Goal: Task Accomplishment & Management: Manage account settings

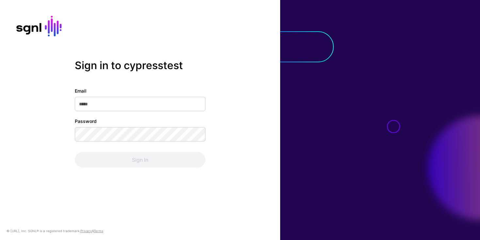
click at [164, 104] on input "Email" at bounding box center [140, 104] width 131 height 14
type input "**********"
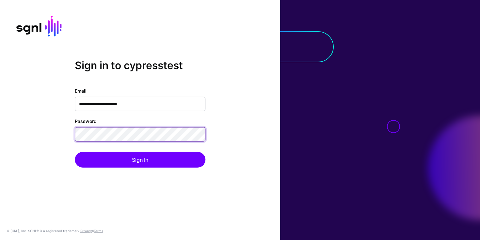
click at [75, 152] on button "Sign In" at bounding box center [140, 160] width 131 height 16
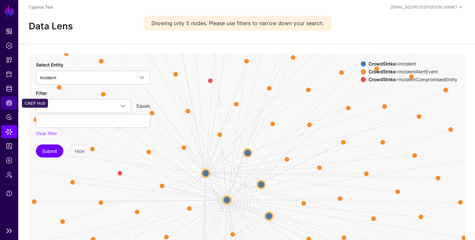
click at [8, 98] on link "CAEP Hub" at bounding box center [9, 103] width 16 height 13
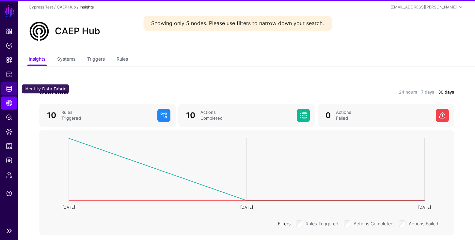
click at [9, 89] on span "Identity Data Fabric" at bounding box center [9, 89] width 7 height 7
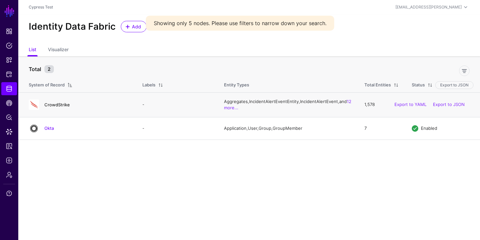
click at [48, 104] on link "CrowdStrike" at bounding box center [56, 104] width 25 height 5
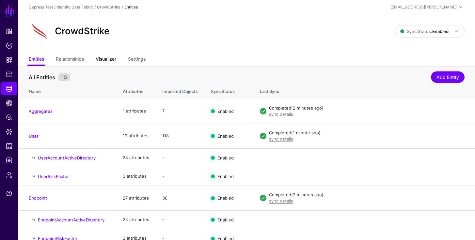
click at [106, 56] on link "Visualizer" at bounding box center [106, 60] width 21 height 12
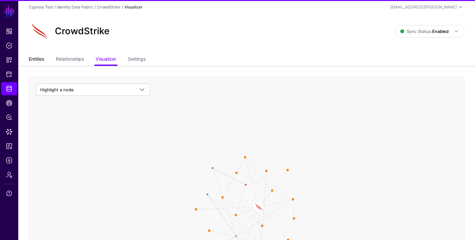
click at [29, 56] on link "Entities" at bounding box center [36, 60] width 15 height 12
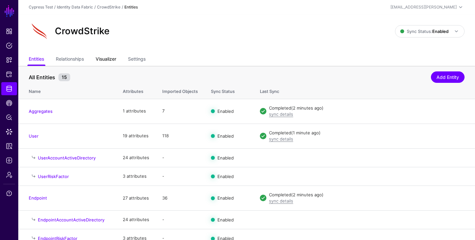
click at [105, 58] on link "Visualizer" at bounding box center [106, 60] width 21 height 12
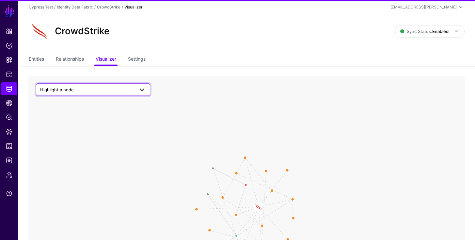
click at [86, 88] on span "Highlight a node" at bounding box center [87, 89] width 94 height 7
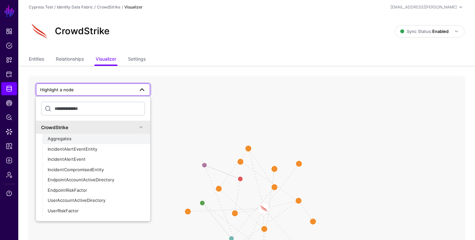
click at [79, 143] on button "Aggregates" at bounding box center [96, 139] width 108 height 10
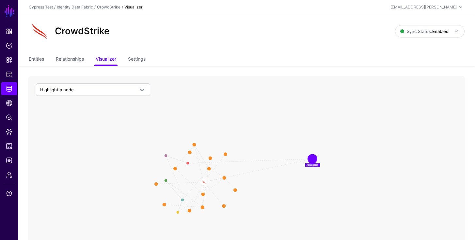
drag, startPoint x: 186, startPoint y: 185, endPoint x: 318, endPoint y: 159, distance: 134.7
click at [316, 159] on circle at bounding box center [312, 159] width 8 height 8
click at [36, 60] on link "Entities" at bounding box center [36, 60] width 15 height 12
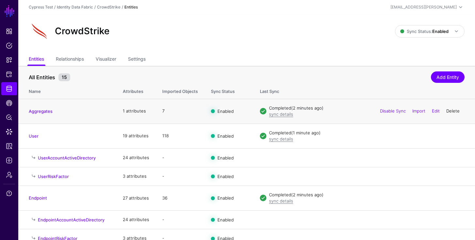
click at [454, 113] on link "Delete" at bounding box center [452, 110] width 13 height 5
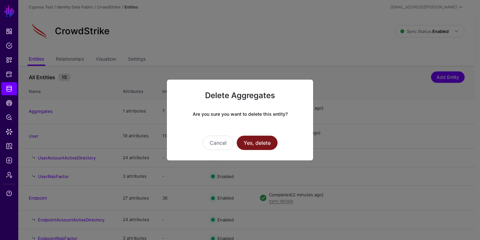
click at [264, 146] on button "Yes, delete" at bounding box center [257, 143] width 41 height 14
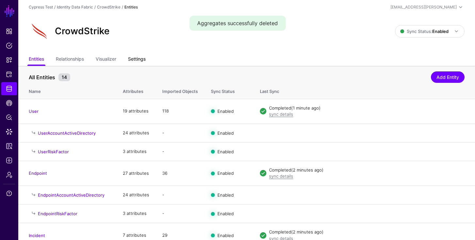
click at [138, 63] on link "Settings" at bounding box center [137, 60] width 18 height 12
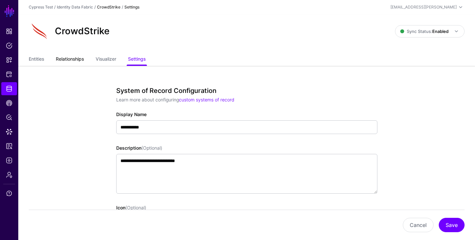
click at [72, 58] on link "Relationships" at bounding box center [70, 60] width 28 height 12
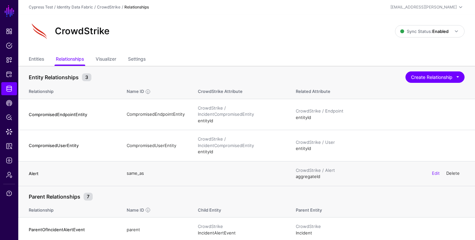
click at [454, 171] on link "Delete" at bounding box center [452, 173] width 13 height 5
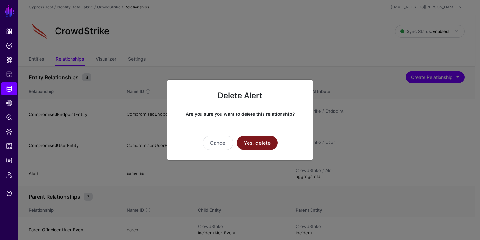
click at [264, 142] on button "Yes, delete" at bounding box center [257, 143] width 41 height 14
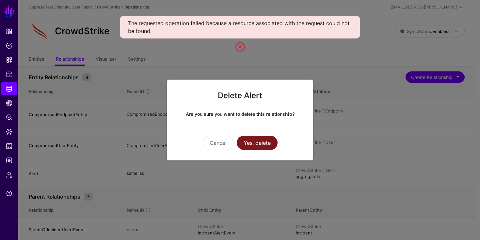
click at [261, 144] on button "Yes, delete" at bounding box center [257, 143] width 41 height 14
click at [219, 147] on button "Cancel" at bounding box center [218, 143] width 31 height 14
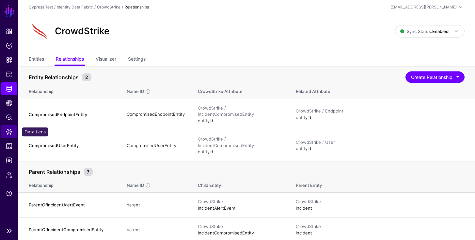
click at [12, 134] on span "Data Lens" at bounding box center [9, 132] width 7 height 7
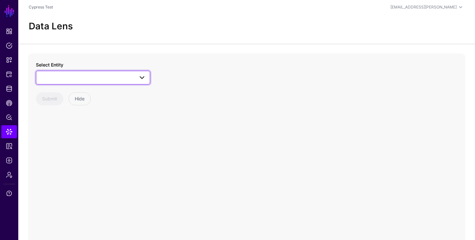
click at [55, 82] on link at bounding box center [93, 78] width 114 height 14
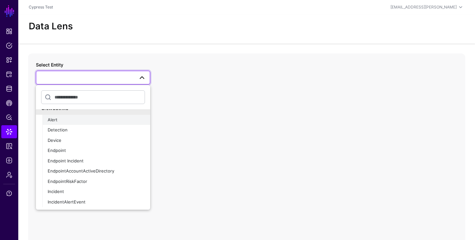
scroll to position [57, 0]
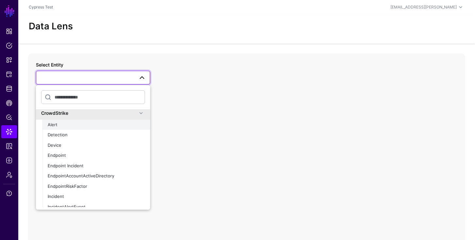
click at [60, 122] on div "Alert" at bounding box center [96, 125] width 97 height 7
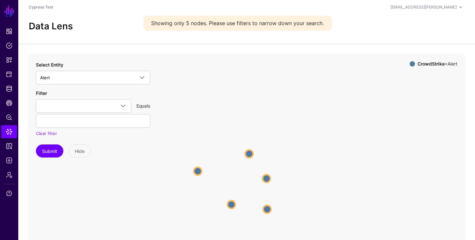
drag, startPoint x: 215, startPoint y: 174, endPoint x: 196, endPoint y: 170, distance: 19.3
click at [196, 170] on circle at bounding box center [198, 171] width 8 height 8
drag, startPoint x: 251, startPoint y: 154, endPoint x: 254, endPoint y: 139, distance: 15.0
click at [252, 146] on circle at bounding box center [249, 149] width 8 height 8
drag, startPoint x: 272, startPoint y: 181, endPoint x: 272, endPoint y: 177, distance: 4.2
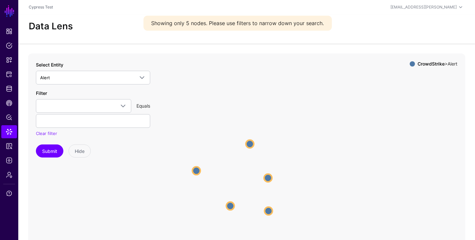
click at [272, 177] on icon "Alert Alert Alert Alert Alert Alert Alert Alert Alert Alert" at bounding box center [246, 184] width 437 height 261
drag, startPoint x: 271, startPoint y: 173, endPoint x: 284, endPoint y: 167, distance: 14.5
click at [284, 167] on circle at bounding box center [283, 166] width 8 height 8
click at [272, 211] on circle at bounding box center [269, 208] width 8 height 8
drag, startPoint x: 230, startPoint y: 203, endPoint x: 198, endPoint y: 219, distance: 35.6
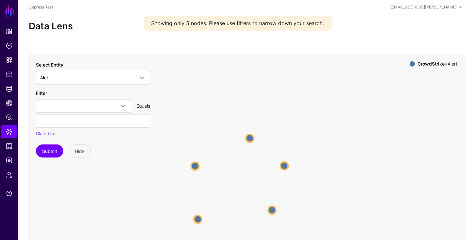
click at [198, 220] on circle at bounding box center [198, 219] width 8 height 8
click at [199, 220] on circle at bounding box center [197, 220] width 8 height 8
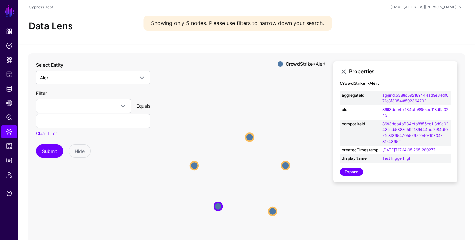
drag, startPoint x: 199, startPoint y: 219, endPoint x: 221, endPoint y: 206, distance: 25.8
click at [221, 206] on circle at bounding box center [218, 207] width 8 height 8
click at [196, 167] on circle at bounding box center [193, 165] width 8 height 8
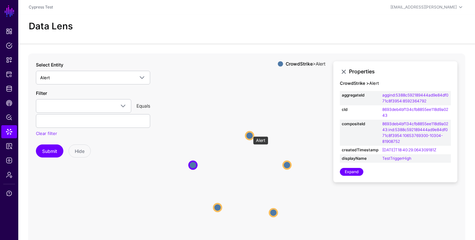
click at [250, 133] on circle at bounding box center [249, 136] width 8 height 8
click at [288, 166] on circle at bounding box center [287, 165] width 8 height 8
click at [274, 213] on circle at bounding box center [274, 214] width 8 height 8
click at [192, 158] on icon "Alert Alert Alert Alert Alert Alert Alert Alert Alert Alert" at bounding box center [246, 184] width 437 height 261
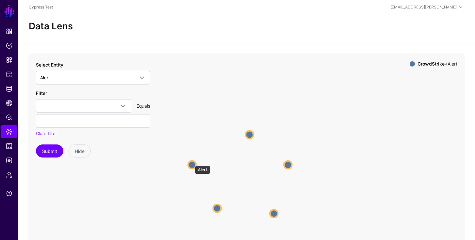
click at [192, 163] on circle at bounding box center [192, 165] width 8 height 8
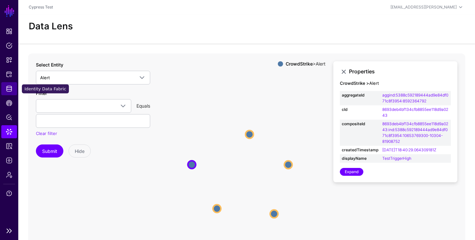
click at [13, 91] on link "Identity Data Fabric" at bounding box center [9, 88] width 16 height 13
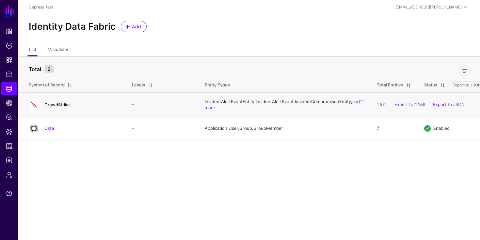
click at [61, 107] on link "CrowdStrike" at bounding box center [56, 104] width 25 height 5
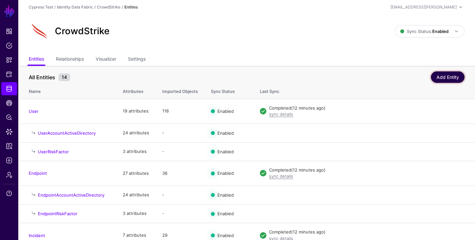
click at [449, 79] on link "Add Entity" at bounding box center [448, 76] width 34 height 11
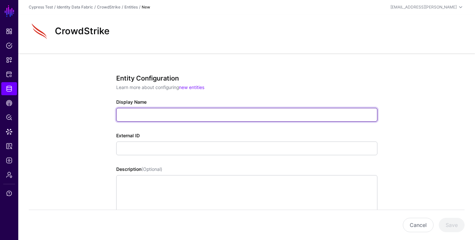
click at [260, 117] on input "Display Name" at bounding box center [246, 115] width 261 height 14
type input "**********"
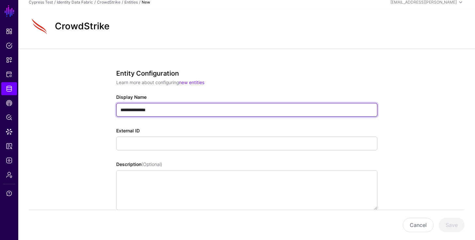
scroll to position [11, 0]
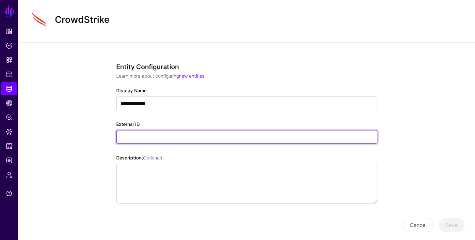
click at [173, 132] on input "External ID" at bounding box center [246, 137] width 261 height 14
type input "**********"
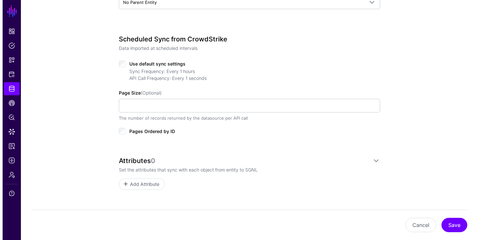
scroll to position [257, 0]
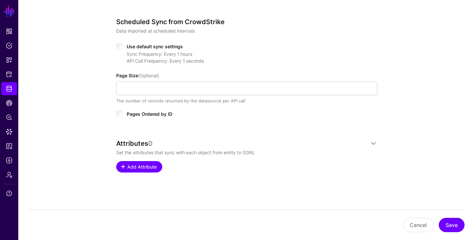
click at [153, 168] on span "Add Attribute" at bounding box center [141, 166] width 31 height 7
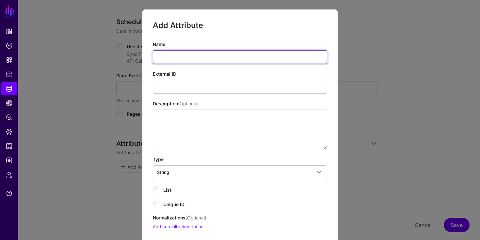
click at [176, 59] on input "Name" at bounding box center [240, 57] width 174 height 14
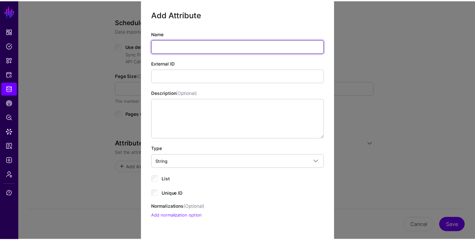
scroll to position [62, 0]
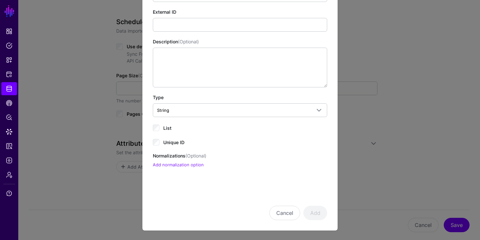
click at [370, 180] on ngb-modal-window "Add Attribute Name External ID Description (Optional) Type String String Bool D…" at bounding box center [240, 120] width 480 height 240
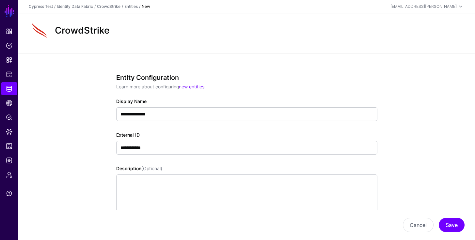
scroll to position [0, 0]
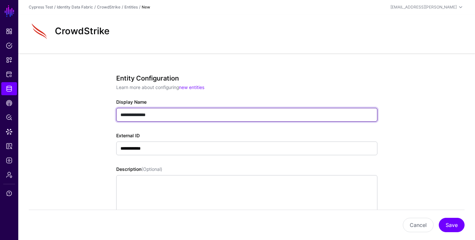
click at [142, 115] on input "**********" at bounding box center [246, 115] width 261 height 14
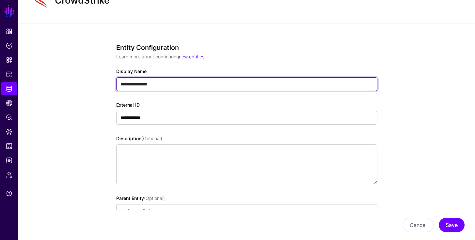
scroll to position [42, 0]
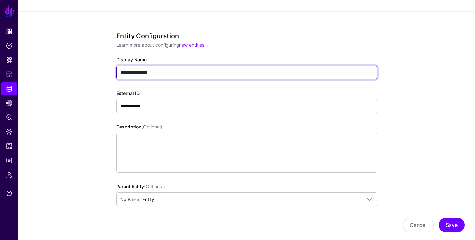
type input "**********"
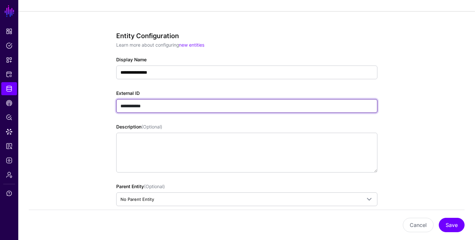
click at [145, 108] on input "**********" at bounding box center [246, 106] width 261 height 14
type input "**********"
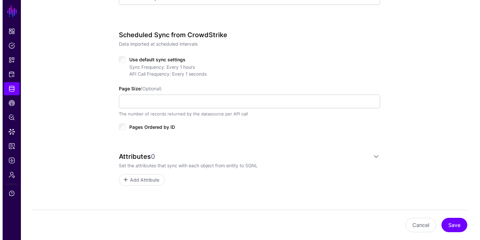
scroll to position [257, 0]
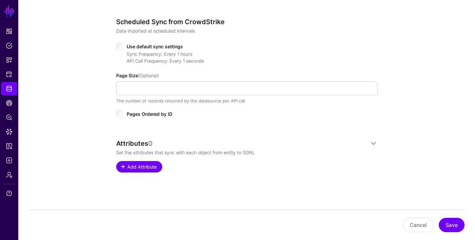
click at [156, 163] on span "Add Attribute" at bounding box center [141, 166] width 31 height 7
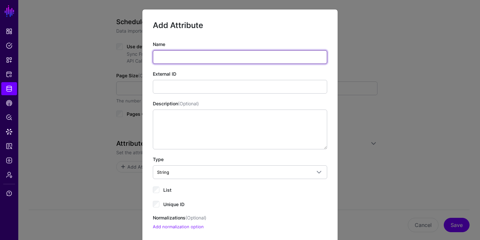
click at [179, 59] on input "Name" at bounding box center [240, 57] width 174 height 14
type input "**********"
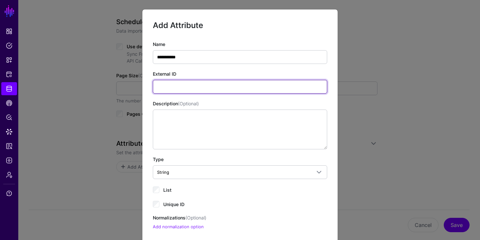
click at [187, 87] on input "External ID" at bounding box center [240, 87] width 174 height 14
type input "**********"
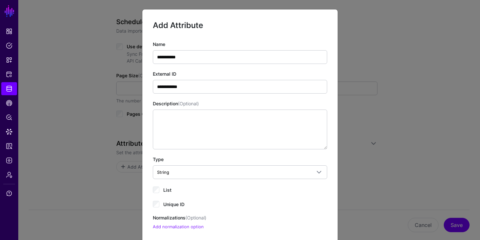
scroll to position [53, 0]
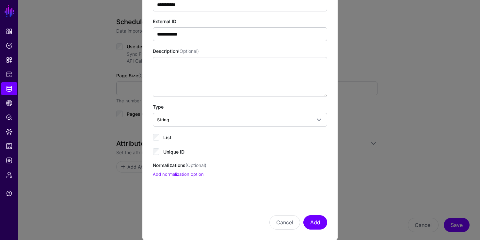
click at [158, 150] on div "Unique ID" at bounding box center [240, 152] width 174 height 8
click at [175, 152] on span "Unique ID" at bounding box center [173, 152] width 21 height 6
click at [319, 223] on button "Add" at bounding box center [315, 222] width 24 height 14
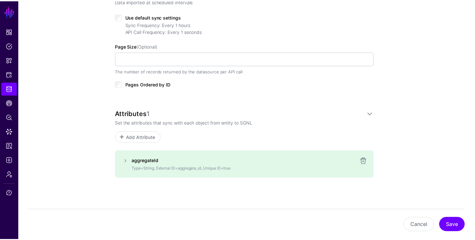
scroll to position [292, 0]
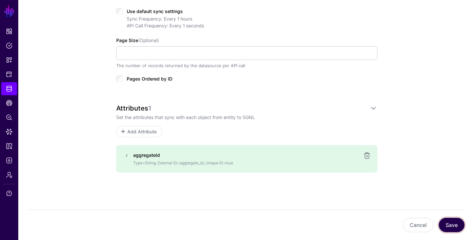
click at [448, 224] on button "Save" at bounding box center [452, 225] width 26 height 14
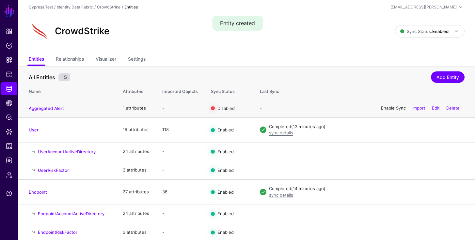
click at [389, 109] on link "Enable Sync" at bounding box center [393, 107] width 25 height 5
click at [0, 0] on link "Disable Sync" at bounding box center [0, 0] width 0 height 0
click at [412, 109] on link "Import" at bounding box center [418, 107] width 13 height 5
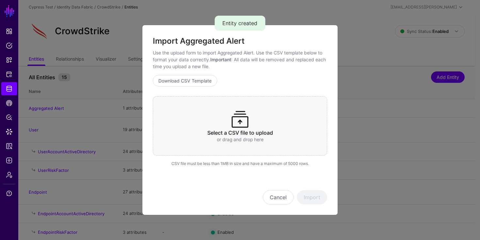
click at [251, 138] on p "or drag and drop here" at bounding box center [239, 139] width 149 height 7
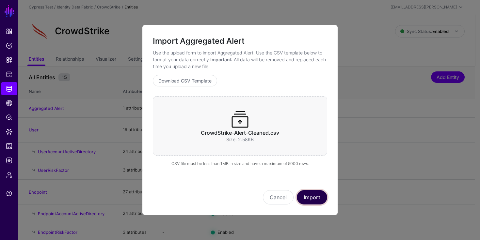
click at [309, 197] on button "Import" at bounding box center [312, 197] width 30 height 14
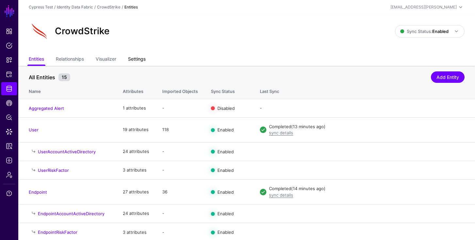
click at [134, 59] on link "Settings" at bounding box center [137, 60] width 18 height 12
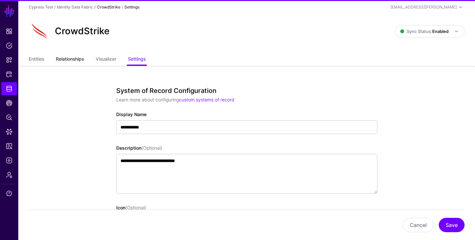
click at [69, 60] on link "Relationships" at bounding box center [70, 60] width 28 height 12
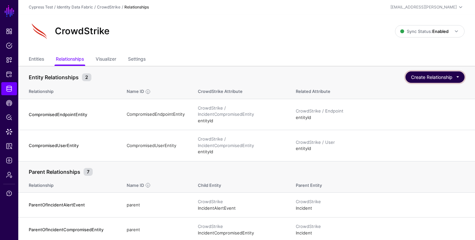
click at [428, 79] on button "Create Relationship" at bounding box center [434, 76] width 59 height 11
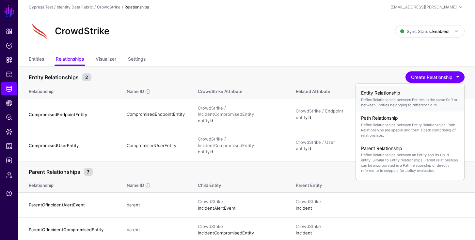
click at [410, 97] on p "Define Relationships between Entities in the same SoR or between Entities belon…" at bounding box center [410, 102] width 98 height 10
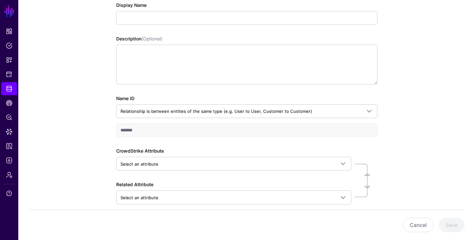
scroll to position [98, 0]
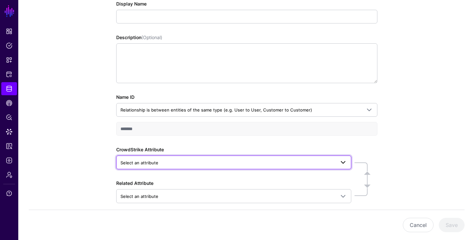
click at [221, 163] on span "Select an attribute" at bounding box center [227, 162] width 215 height 7
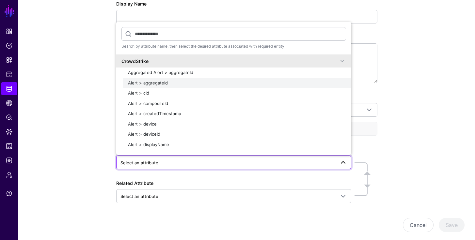
click at [170, 80] on div "Alert > aggregateId" at bounding box center [237, 83] width 218 height 7
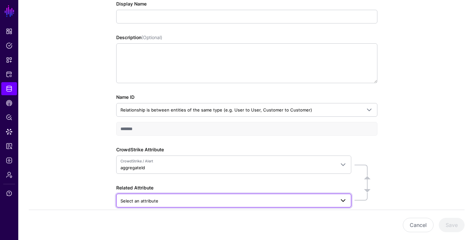
click at [184, 200] on span "Select an attribute" at bounding box center [227, 200] width 215 height 7
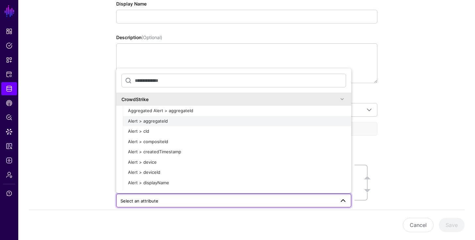
click at [152, 123] on span "Alert > aggregateId" at bounding box center [148, 120] width 40 height 5
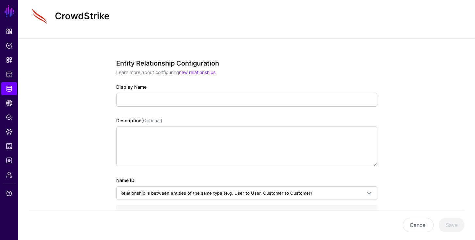
scroll to position [23, 0]
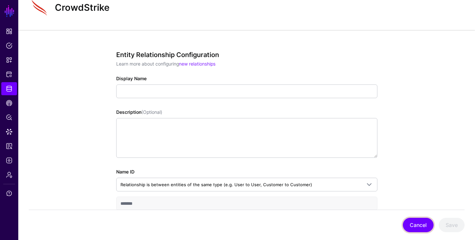
click at [424, 226] on button "Cancel" at bounding box center [418, 225] width 31 height 14
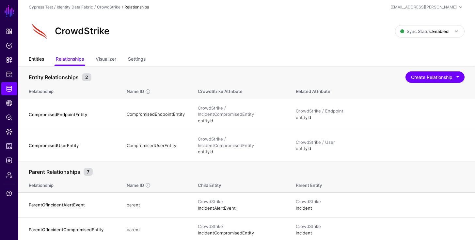
click at [31, 58] on link "Entities" at bounding box center [36, 60] width 15 height 12
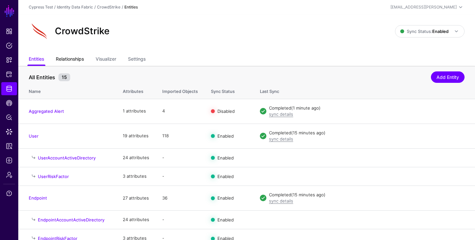
click at [70, 61] on link "Relationships" at bounding box center [70, 60] width 28 height 12
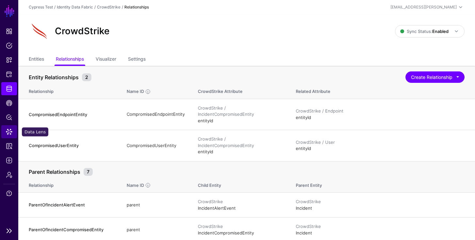
click at [12, 133] on span "Data Lens" at bounding box center [9, 132] width 7 height 7
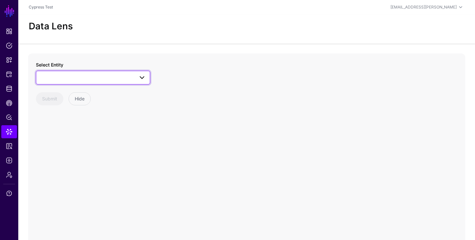
click at [78, 79] on span at bounding box center [93, 78] width 106 height 8
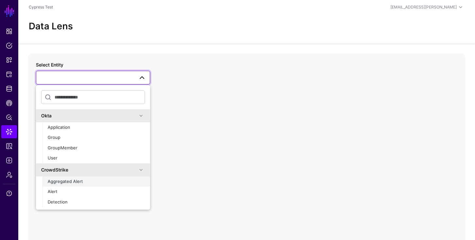
click at [74, 184] on div "Aggregated Alert" at bounding box center [96, 182] width 97 height 7
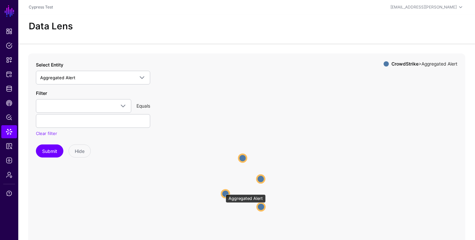
click at [222, 191] on circle at bounding box center [226, 194] width 8 height 8
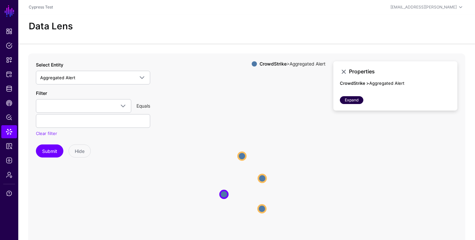
click at [345, 100] on link "Expand" at bounding box center [351, 100] width 23 height 8
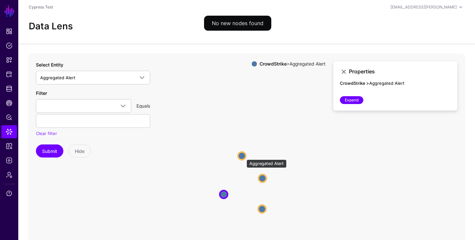
click at [243, 156] on circle at bounding box center [242, 156] width 8 height 8
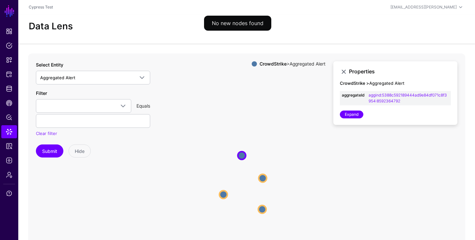
click at [269, 179] on icon "Aggregated Alert Aggregated Alert Aggregated Alert Aggregated Alert Aggregated …" at bounding box center [246, 184] width 437 height 261
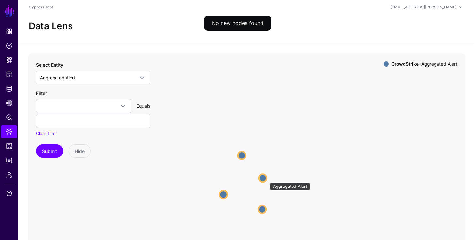
click at [264, 179] on circle at bounding box center [263, 178] width 8 height 8
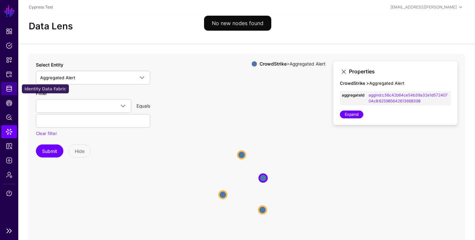
click at [8, 88] on span "Identity Data Fabric" at bounding box center [9, 89] width 7 height 7
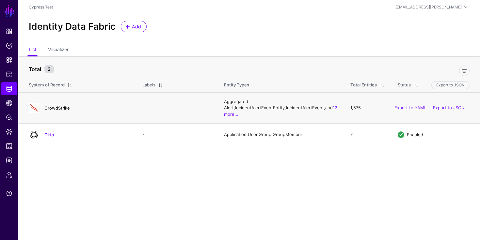
click at [55, 106] on link "CrowdStrike" at bounding box center [56, 107] width 25 height 5
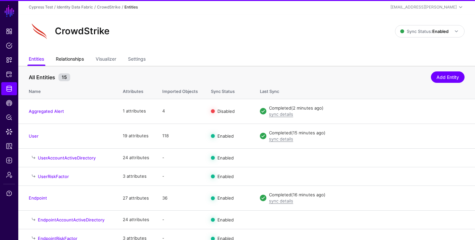
click at [75, 57] on link "Relationships" at bounding box center [70, 60] width 28 height 12
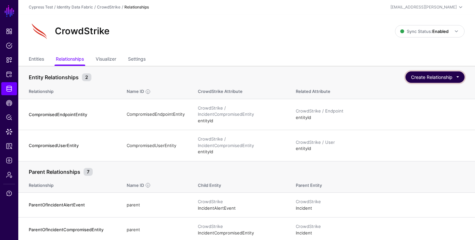
click at [443, 78] on button "Create Relationship" at bounding box center [434, 76] width 59 height 11
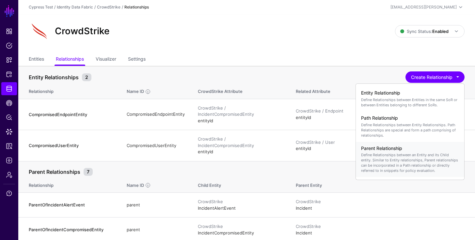
click at [402, 160] on p "Define Relationships between an Entity and its Child entity. Similar to Entity …" at bounding box center [410, 162] width 98 height 21
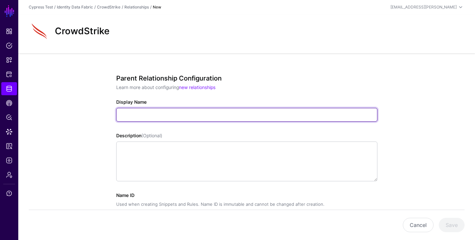
click at [255, 116] on input "Display Name" at bounding box center [246, 115] width 261 height 14
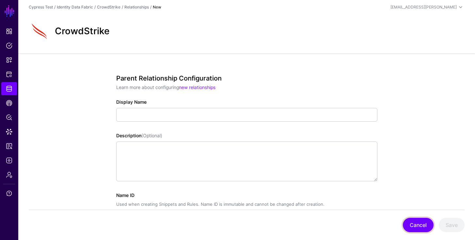
click at [428, 229] on button "Cancel" at bounding box center [418, 225] width 31 height 14
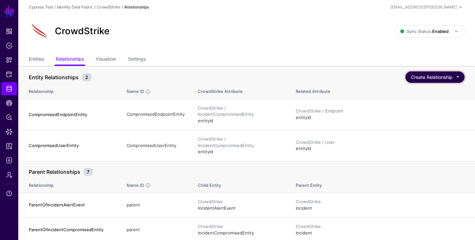
click at [433, 78] on button "Create Relationship" at bounding box center [434, 76] width 59 height 11
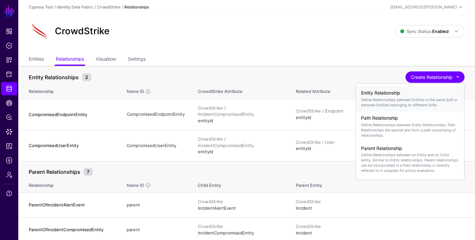
click at [408, 99] on p "Define Relationships between Entities in the same SoR or between Entities belon…" at bounding box center [410, 102] width 98 height 10
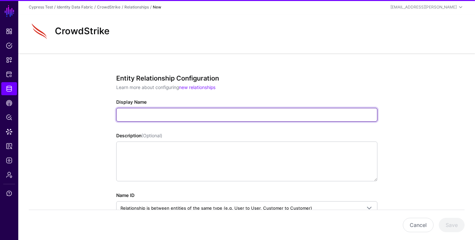
click at [173, 111] on input "Display Name" at bounding box center [246, 115] width 261 height 14
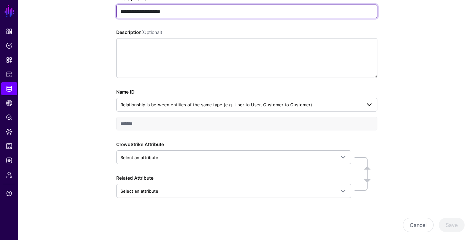
scroll to position [104, 0]
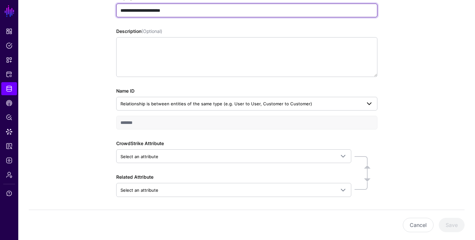
type input "**********"
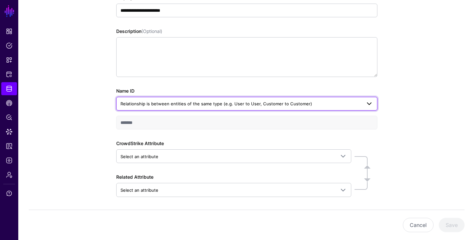
click at [236, 105] on span "Relationship is between entities of the same type (e.g. User to User, Customer …" at bounding box center [216, 103] width 192 height 5
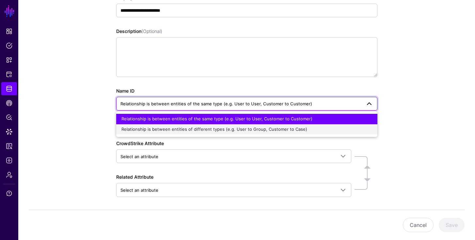
click at [241, 131] on span "Relationship is between entities of different types (e.g. User to Group, Custom…" at bounding box center [214, 129] width 186 height 5
type input "**********"
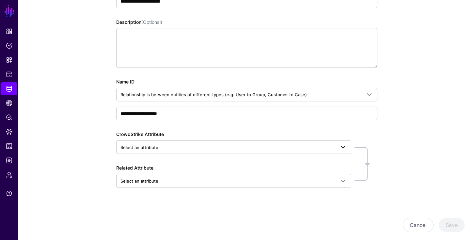
scroll to position [115, 0]
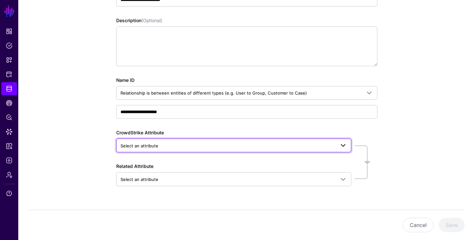
click at [174, 145] on span "Select an attribute" at bounding box center [227, 145] width 215 height 7
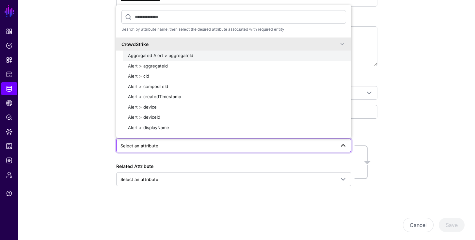
click at [153, 54] on span "Aggregated Alert > aggregateId" at bounding box center [160, 55] width 65 height 5
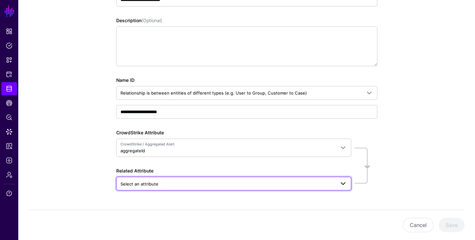
click at [179, 186] on span "Select an attribute" at bounding box center [227, 183] width 215 height 7
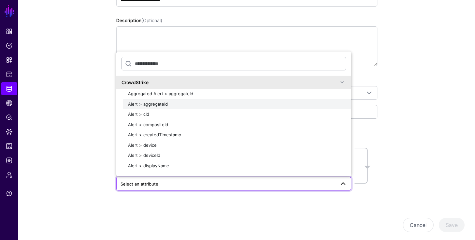
click at [156, 104] on span "Alert > aggregateId" at bounding box center [148, 103] width 40 height 5
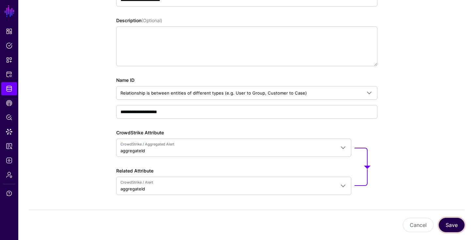
click at [450, 221] on button "Save" at bounding box center [452, 225] width 26 height 14
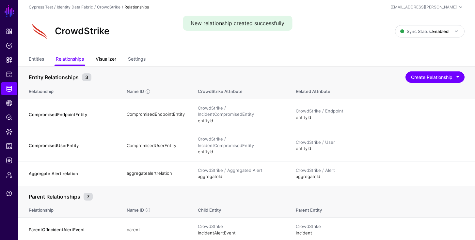
click at [106, 60] on link "Visualizer" at bounding box center [106, 60] width 21 height 12
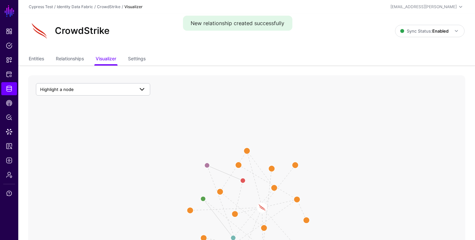
scroll to position [11, 0]
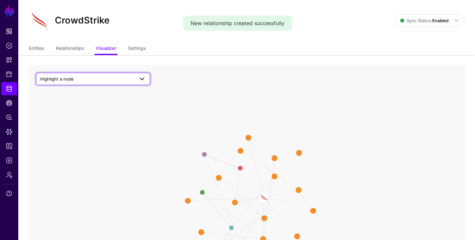
click at [117, 82] on span "Highlight a node" at bounding box center [87, 78] width 94 height 7
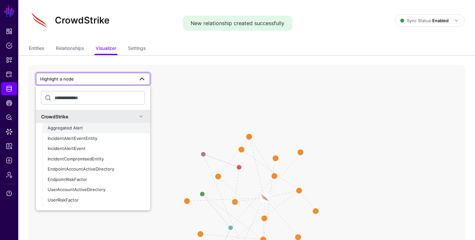
click at [74, 128] on span "Aggregated Alert" at bounding box center [65, 127] width 35 height 5
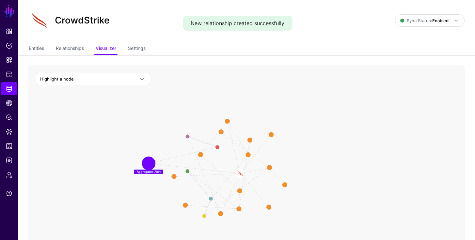
drag, startPoint x: 215, startPoint y: 177, endPoint x: 149, endPoint y: 163, distance: 67.6
click at [149, 163] on circle at bounding box center [148, 163] width 11 height 11
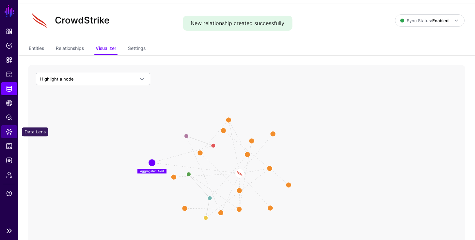
click at [8, 129] on span "Data Lens" at bounding box center [9, 132] width 7 height 7
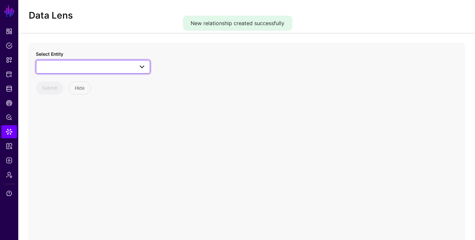
click at [81, 70] on span at bounding box center [93, 67] width 106 height 8
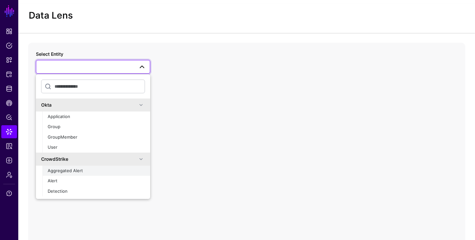
click at [67, 169] on span "Aggregated Alert" at bounding box center [65, 170] width 35 height 5
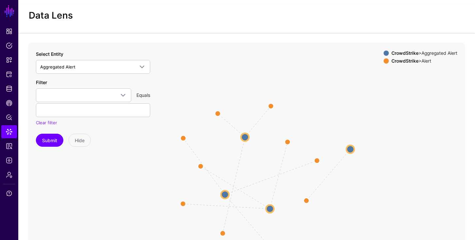
drag, startPoint x: 260, startPoint y: 173, endPoint x: 352, endPoint y: 149, distance: 95.1
click at [352, 149] on circle at bounding box center [350, 149] width 8 height 8
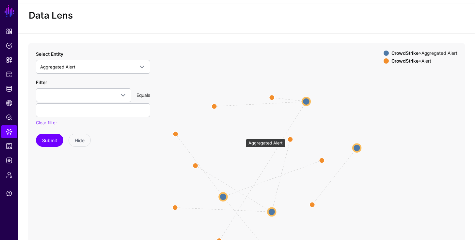
drag, startPoint x: 242, startPoint y: 136, endPoint x: 304, endPoint y: 102, distance: 70.1
click at [304, 102] on circle at bounding box center [306, 102] width 8 height 8
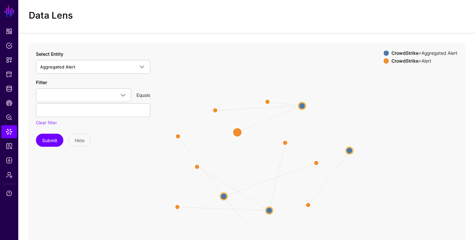
drag, startPoint x: 219, startPoint y: 236, endPoint x: 236, endPoint y: 131, distance: 106.5
click at [236, 131] on circle at bounding box center [237, 132] width 9 height 9
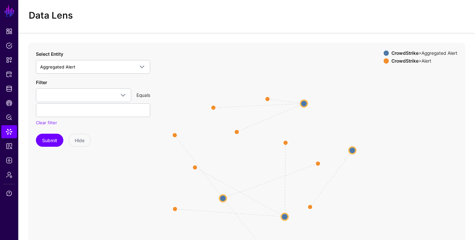
drag, startPoint x: 271, startPoint y: 210, endPoint x: 286, endPoint y: 215, distance: 16.1
click at [286, 215] on circle at bounding box center [284, 216] width 7 height 7
drag, startPoint x: 192, startPoint y: 168, endPoint x: 261, endPoint y: 199, distance: 75.5
click at [261, 199] on circle at bounding box center [259, 197] width 9 height 9
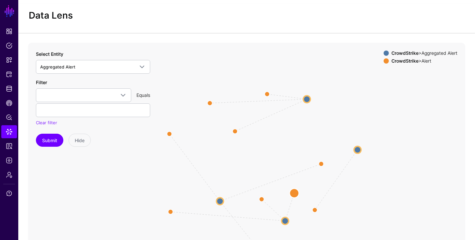
drag, startPoint x: 284, startPoint y: 142, endPoint x: 293, endPoint y: 193, distance: 51.6
click at [293, 193] on circle at bounding box center [293, 193] width 9 height 9
drag, startPoint x: 219, startPoint y: 201, endPoint x: 189, endPoint y: 159, distance: 51.4
click at [189, 159] on circle at bounding box center [191, 162] width 7 height 7
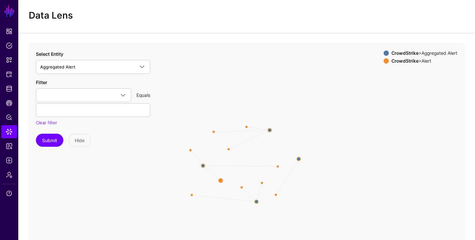
drag, startPoint x: 245, startPoint y: 221, endPoint x: 221, endPoint y: 180, distance: 47.4
click at [221, 180] on circle at bounding box center [220, 180] width 5 height 5
drag, startPoint x: 279, startPoint y: 166, endPoint x: 225, endPoint y: 166, distance: 54.2
click at [225, 166] on circle at bounding box center [223, 165] width 5 height 5
drag, startPoint x: 258, startPoint y: 204, endPoint x: 251, endPoint y: 209, distance: 9.0
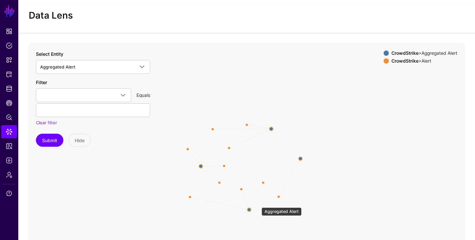
click at [251, 209] on circle at bounding box center [249, 210] width 4 height 4
click at [200, 166] on circle at bounding box center [200, 166] width 4 height 4
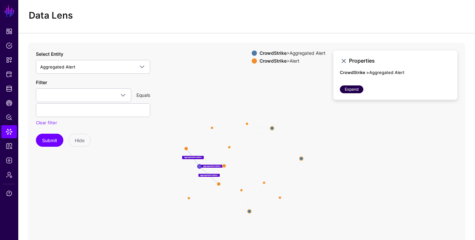
click at [354, 88] on link "Expand" at bounding box center [351, 90] width 23 height 8
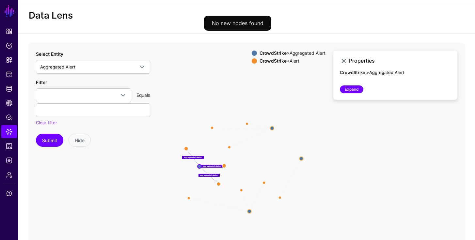
click at [274, 128] on circle at bounding box center [272, 128] width 4 height 4
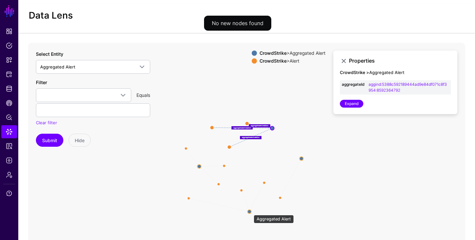
click at [250, 212] on circle at bounding box center [249, 212] width 4 height 4
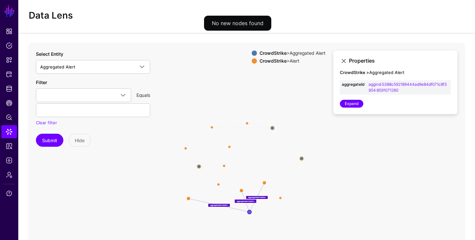
click at [301, 155] on icon "aggregatealertrelation aggregatealertrelation aggregatealertrelation aggregatea…" at bounding box center [246, 173] width 437 height 261
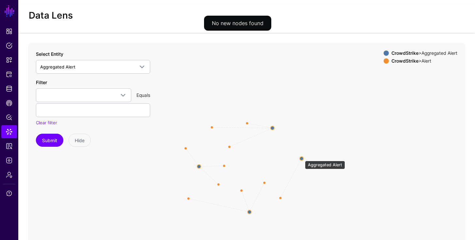
click at [302, 158] on circle at bounding box center [302, 159] width 4 height 4
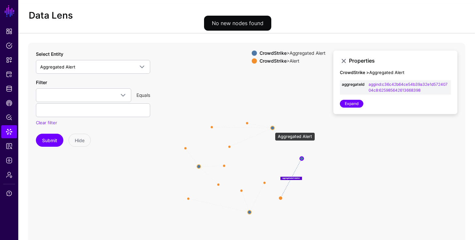
click at [272, 129] on circle at bounding box center [273, 128] width 4 height 4
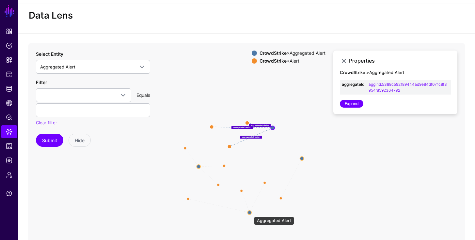
click at [251, 213] on circle at bounding box center [250, 213] width 4 height 4
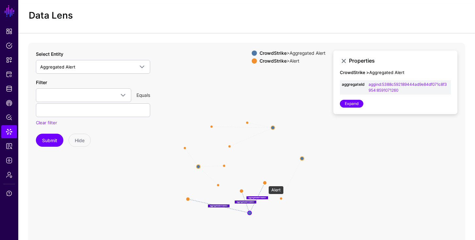
click at [265, 183] on circle at bounding box center [265, 183] width 4 height 4
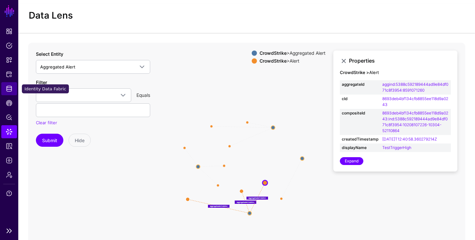
click at [6, 87] on span "Identity Data Fabric" at bounding box center [9, 89] width 7 height 7
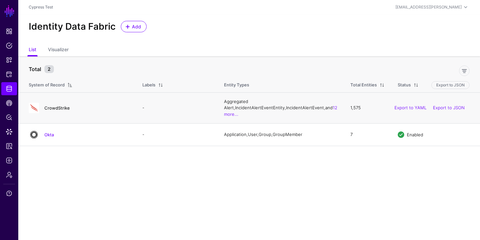
click at [64, 106] on link "CrowdStrike" at bounding box center [56, 107] width 25 height 5
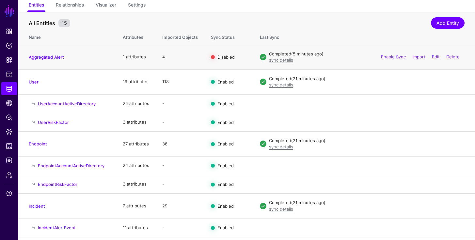
scroll to position [56, 0]
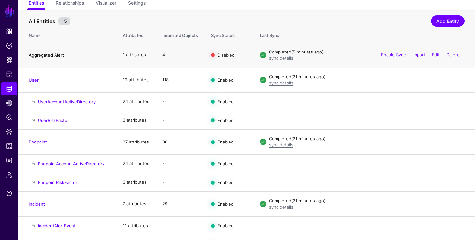
click at [54, 56] on link "Aggregated Alert" at bounding box center [46, 55] width 35 height 5
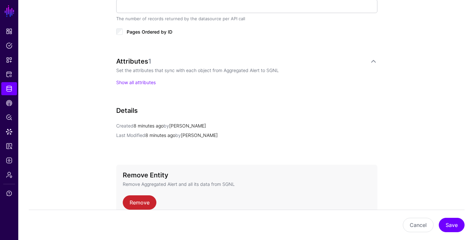
scroll to position [410, 0]
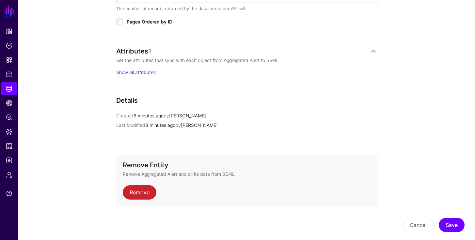
click at [146, 76] on div "Attributes 1 Set the attributes that sync with each object from Aggregated Aler…" at bounding box center [246, 67] width 261 height 41
click at [146, 73] on link "Show all attributes" at bounding box center [135, 73] width 39 height 6
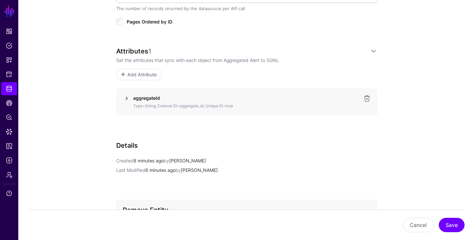
click at [127, 98] on link at bounding box center [127, 99] width 8 height 8
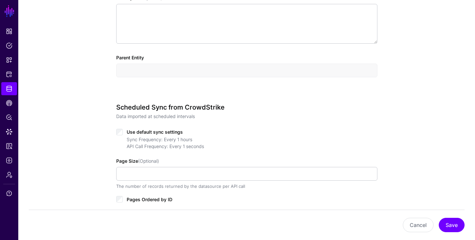
scroll to position [118, 0]
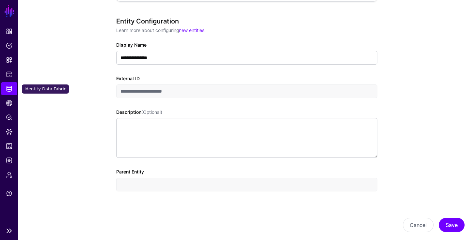
click at [12, 88] on span "Identity Data Fabric" at bounding box center [9, 89] width 7 height 7
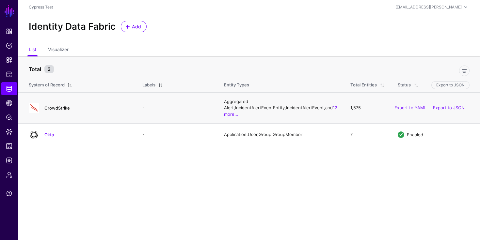
click at [66, 108] on link "CrowdStrike" at bounding box center [56, 107] width 25 height 5
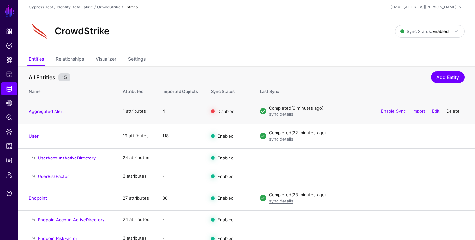
click at [449, 111] on link "Delete" at bounding box center [452, 110] width 13 height 5
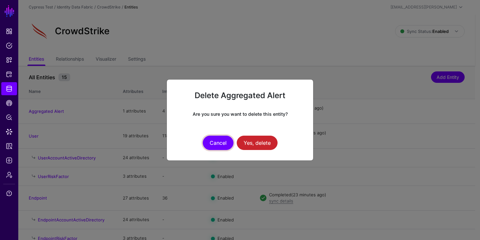
click at [222, 141] on button "Cancel" at bounding box center [218, 143] width 31 height 14
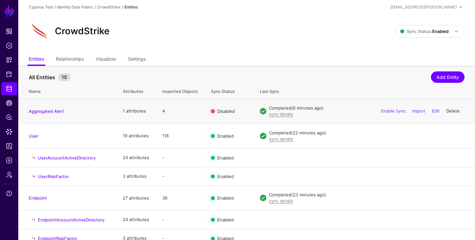
click at [451, 113] on link "Delete" at bounding box center [452, 110] width 13 height 5
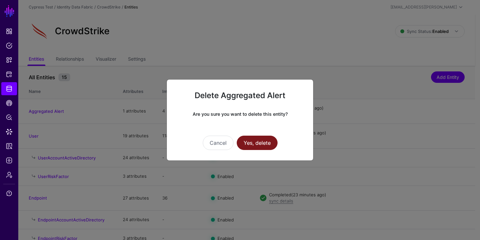
click at [273, 142] on button "Yes, delete" at bounding box center [257, 143] width 41 height 14
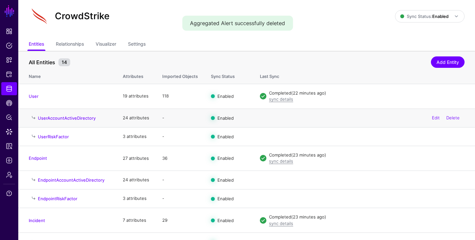
scroll to position [15, 0]
click at [76, 42] on link "Relationships" at bounding box center [70, 45] width 28 height 12
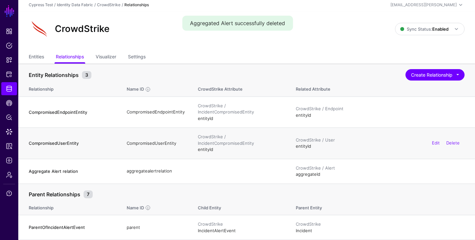
scroll to position [3, 0]
click at [450, 168] on link "Delete" at bounding box center [452, 170] width 13 height 5
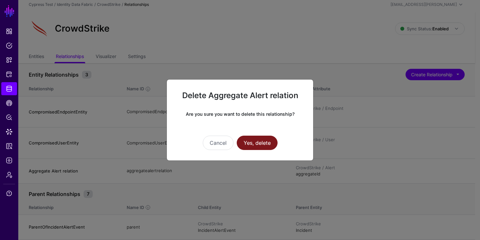
click at [264, 143] on button "Yes, delete" at bounding box center [257, 143] width 41 height 14
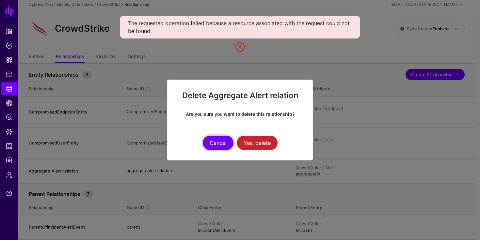
click at [221, 140] on button "Cancel" at bounding box center [218, 143] width 31 height 14
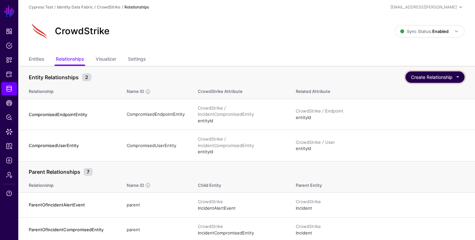
click at [434, 77] on button "Create Relationship" at bounding box center [434, 76] width 59 height 11
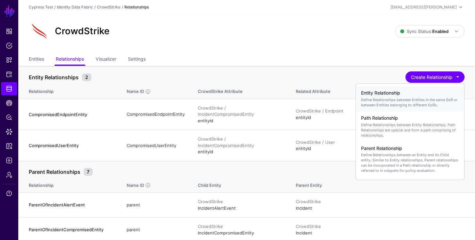
click at [402, 103] on p "Define Relationships between Entities in the same SoR or between Entities belon…" at bounding box center [410, 102] width 98 height 10
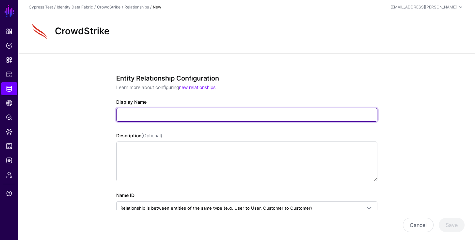
click at [272, 115] on input "Display Name" at bounding box center [246, 115] width 261 height 14
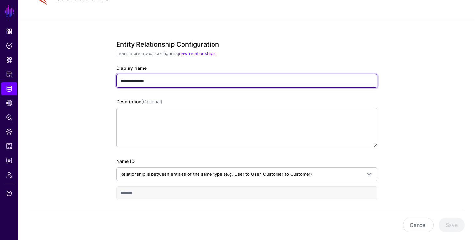
scroll to position [34, 0]
type input "**********"
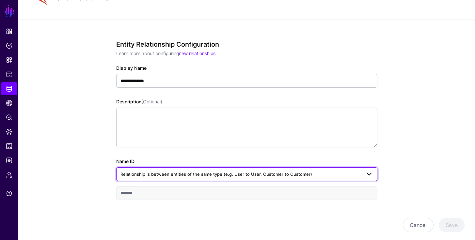
click at [242, 172] on span "Relationship is between entities of the same type (e.g. User to User, Customer …" at bounding box center [216, 174] width 192 height 5
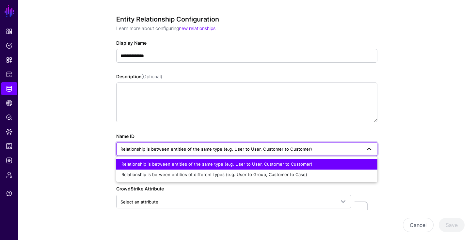
scroll to position [63, 0]
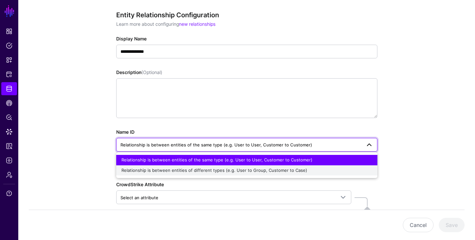
click at [213, 171] on span "Relationship is between entities of different types (e.g. User to Group, Custom…" at bounding box center [214, 170] width 186 height 5
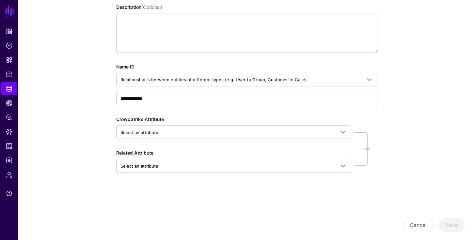
scroll to position [129, 0]
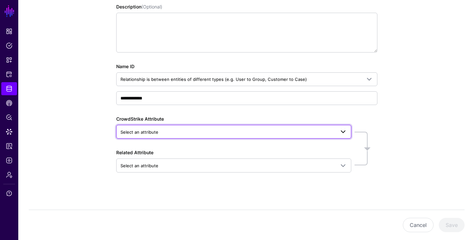
click at [209, 129] on span "Select an attribute" at bounding box center [227, 132] width 215 height 7
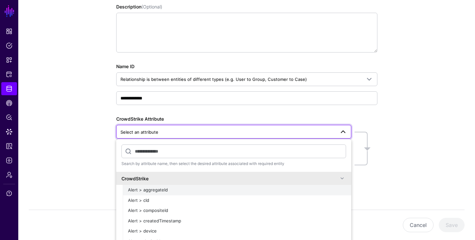
click at [188, 187] on div "Alert > aggregateId" at bounding box center [237, 190] width 218 height 7
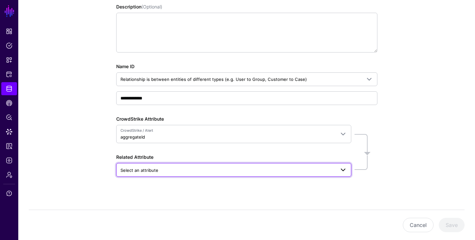
click at [190, 172] on span "Select an attribute" at bounding box center [227, 170] width 215 height 7
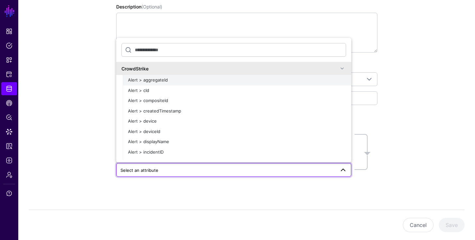
click at [179, 77] on div "Alert > aggregateId" at bounding box center [237, 80] width 218 height 7
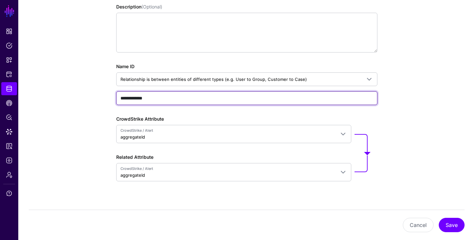
click at [150, 100] on input "**********" at bounding box center [246, 98] width 261 height 14
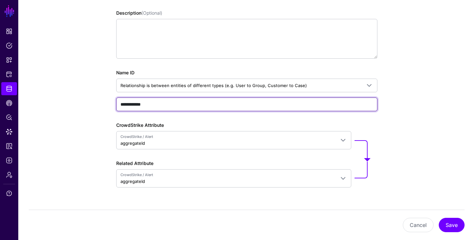
scroll to position [122, 0]
type input "**********"
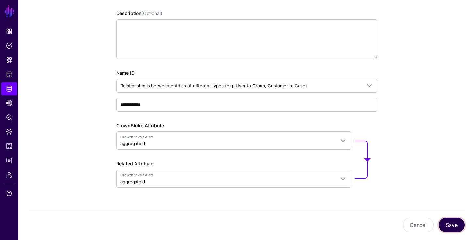
click at [447, 222] on button "Save" at bounding box center [452, 225] width 26 height 14
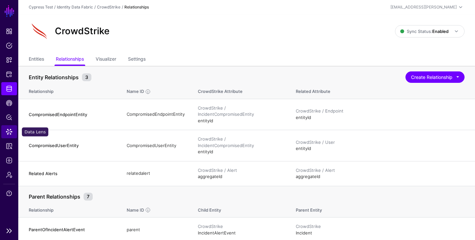
click at [16, 134] on link "Data Lens" at bounding box center [9, 131] width 16 height 13
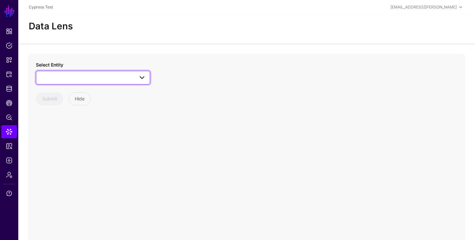
click at [74, 74] on span at bounding box center [93, 78] width 106 height 8
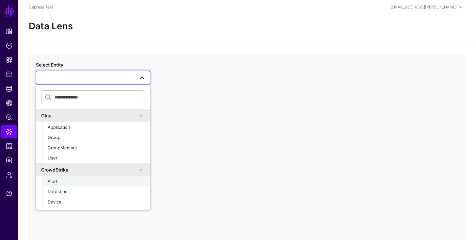
click at [67, 181] on div "Alert" at bounding box center [96, 182] width 97 height 7
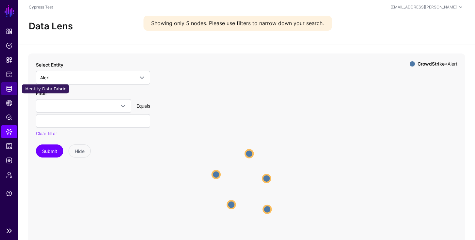
click at [11, 91] on span "Identity Data Fabric" at bounding box center [9, 89] width 7 height 7
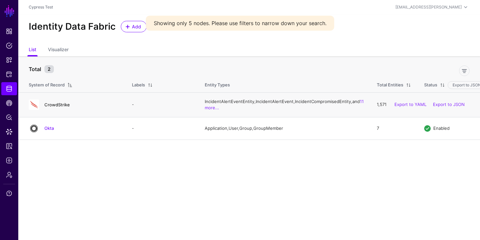
click at [69, 107] on link "CrowdStrike" at bounding box center [56, 104] width 25 height 5
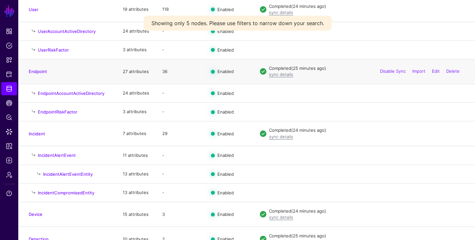
scroll to position [164, 0]
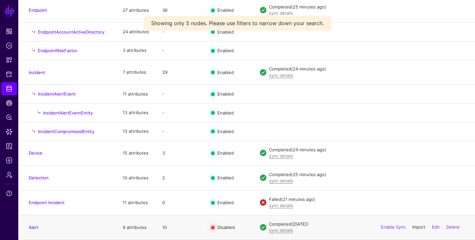
click at [421, 228] on link "Import" at bounding box center [418, 227] width 13 height 5
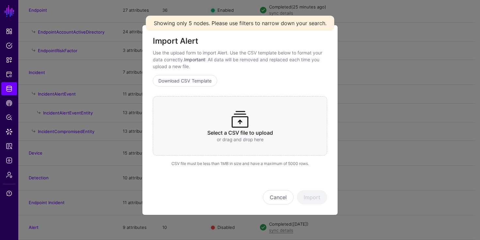
click at [238, 120] on span at bounding box center [239, 119] width 21 height 21
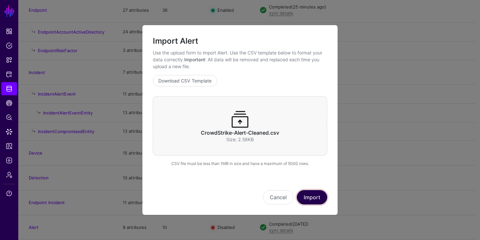
click at [313, 195] on button "Import" at bounding box center [312, 197] width 30 height 14
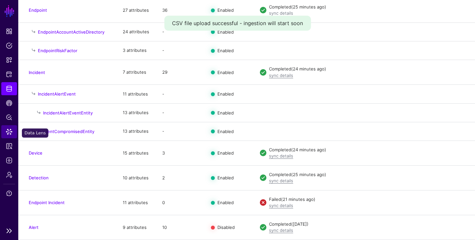
click at [12, 135] on span "Data Lens" at bounding box center [9, 132] width 7 height 7
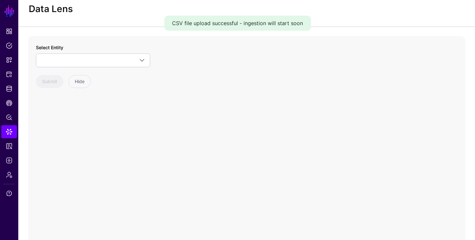
scroll to position [10, 0]
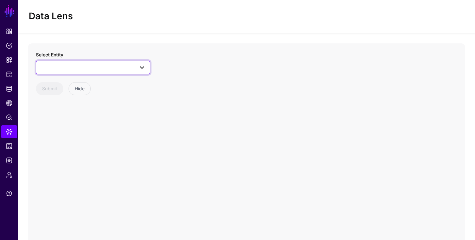
click at [76, 69] on span at bounding box center [93, 68] width 106 height 8
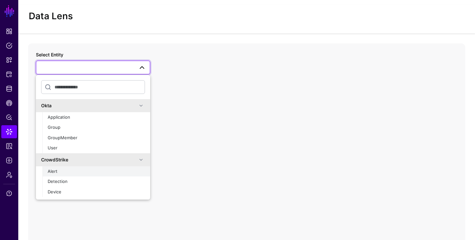
click at [66, 176] on button "Alert" at bounding box center [96, 171] width 108 height 10
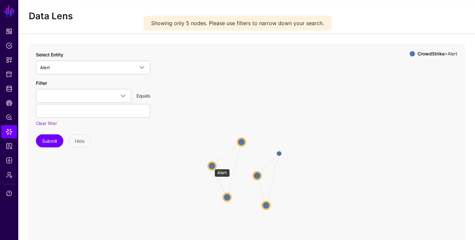
click at [211, 165] on circle at bounding box center [212, 166] width 8 height 8
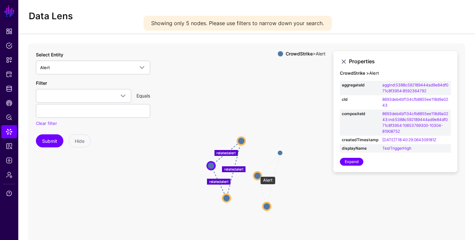
click at [257, 173] on circle at bounding box center [258, 176] width 8 height 8
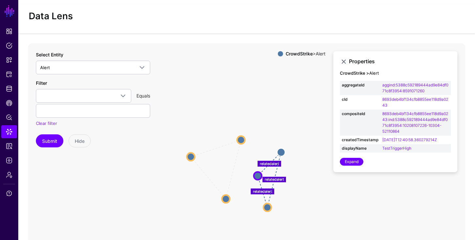
drag, startPoint x: 210, startPoint y: 165, endPoint x: 191, endPoint y: 156, distance: 21.5
click at [191, 156] on circle at bounding box center [191, 157] width 8 height 8
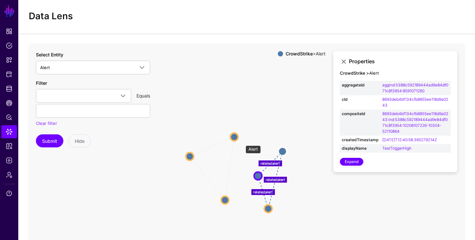
drag, startPoint x: 242, startPoint y: 142, endPoint x: 232, endPoint y: 140, distance: 10.1
click at [232, 140] on circle at bounding box center [234, 137] width 8 height 8
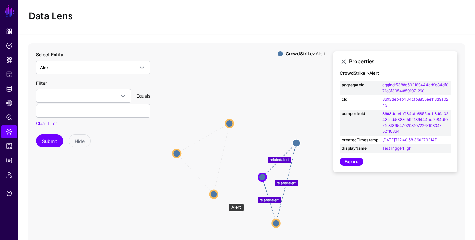
drag, startPoint x: 225, startPoint y: 200, endPoint x: 215, endPoint y: 194, distance: 12.5
click at [215, 194] on circle at bounding box center [214, 194] width 8 height 8
